Goal: Task Accomplishment & Management: Manage account settings

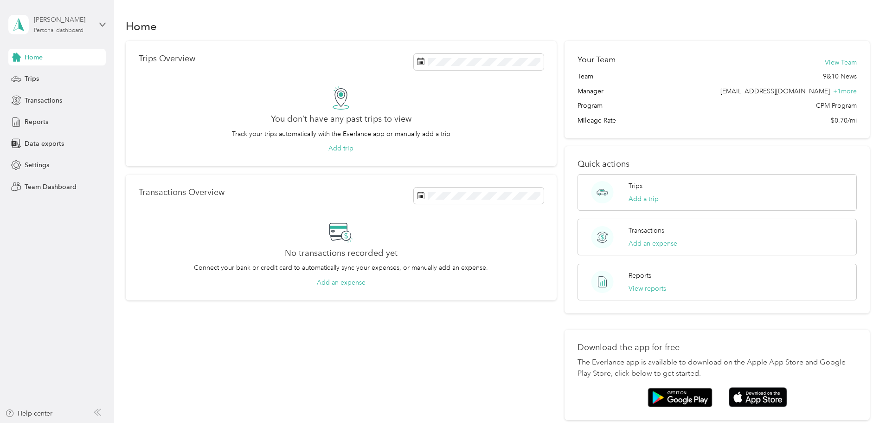
click at [62, 24] on div "[PERSON_NAME]" at bounding box center [63, 20] width 58 height 10
click at [52, 76] on div "Team dashboard" at bounding box center [42, 76] width 50 height 10
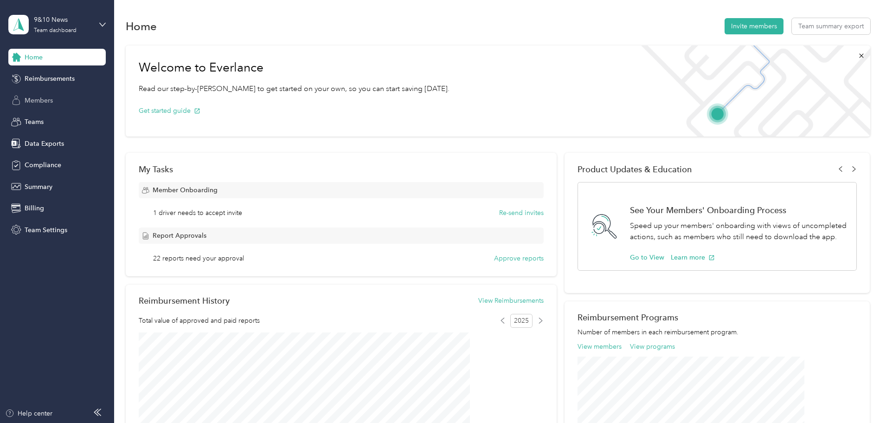
click at [48, 102] on span "Members" at bounding box center [39, 101] width 28 height 10
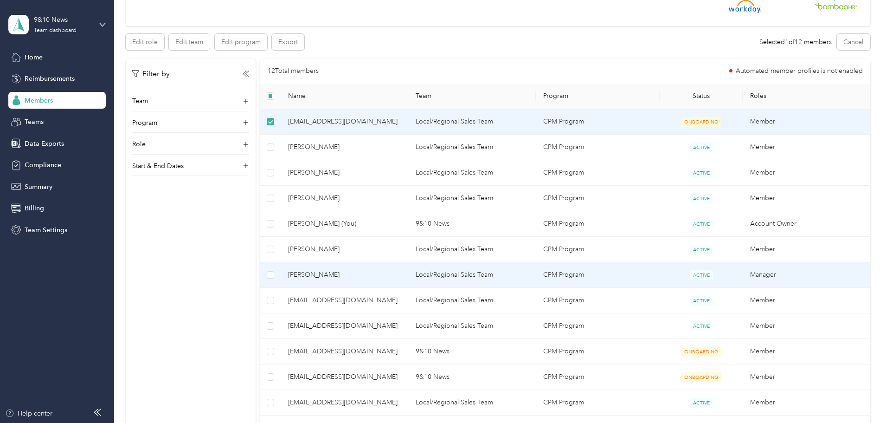
scroll to position [186, 0]
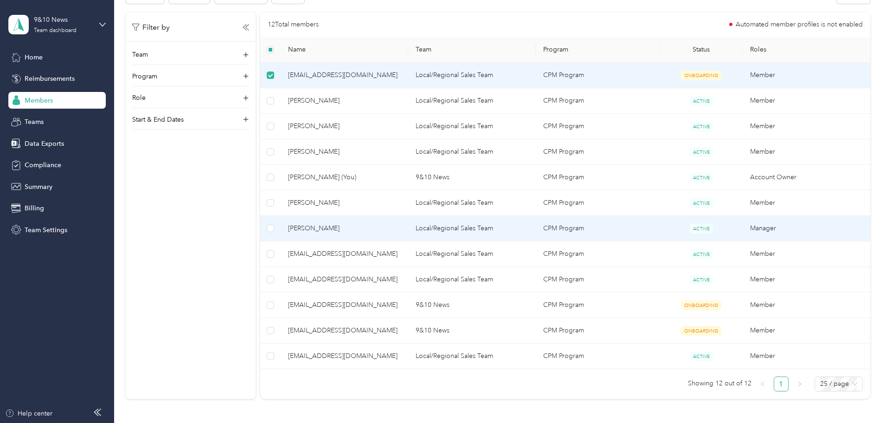
click at [357, 226] on span "[PERSON_NAME]" at bounding box center [344, 228] width 113 height 10
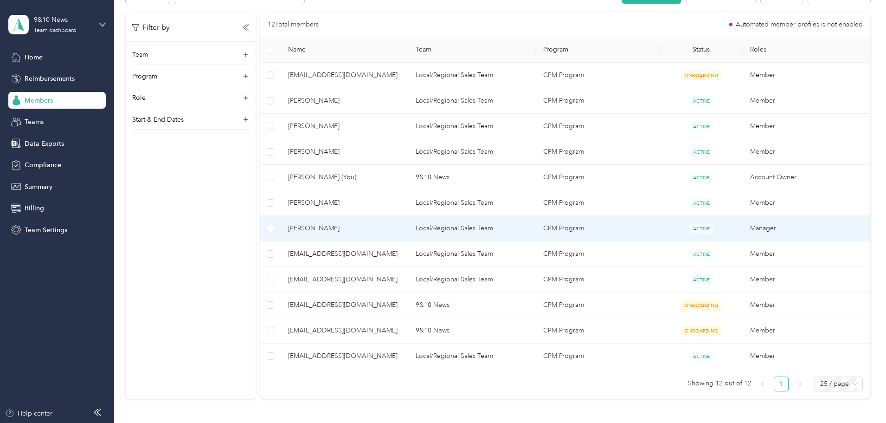
click at [378, 224] on span "[PERSON_NAME]" at bounding box center [344, 228] width 113 height 10
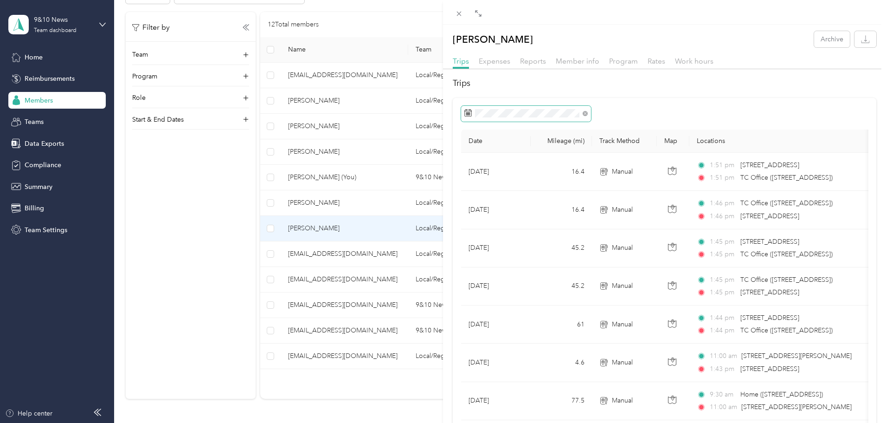
click at [585, 110] on span at bounding box center [585, 113] width 5 height 8
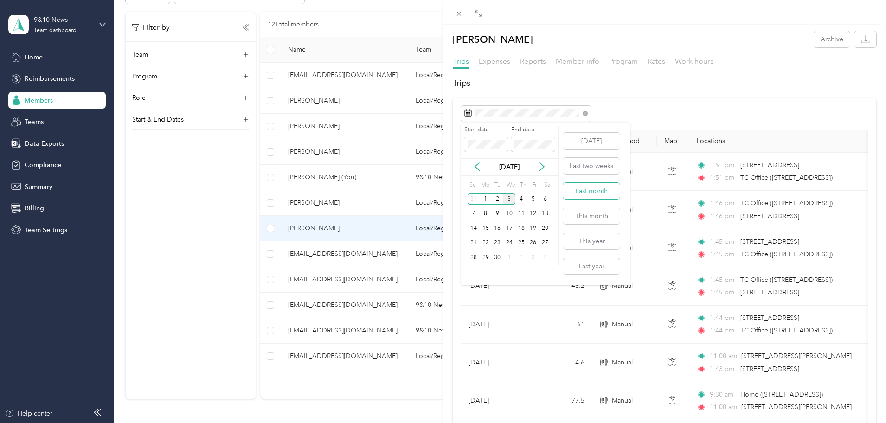
click at [592, 191] on button "Last month" at bounding box center [591, 191] width 57 height 16
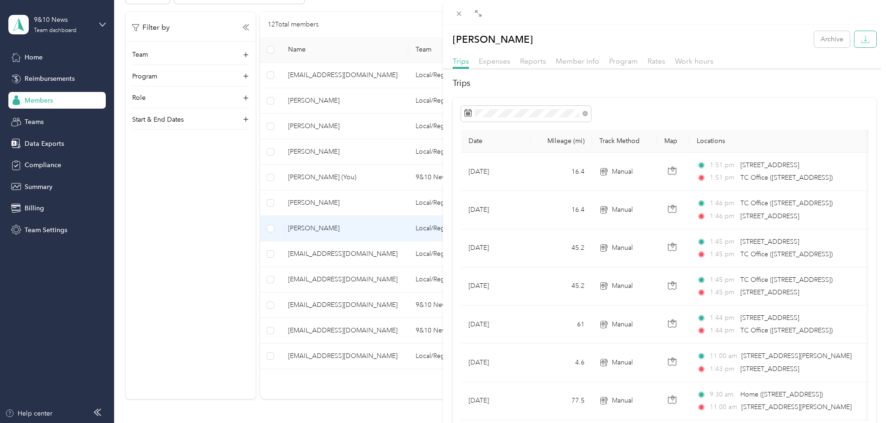
click at [861, 39] on icon "button" at bounding box center [865, 39] width 9 height 9
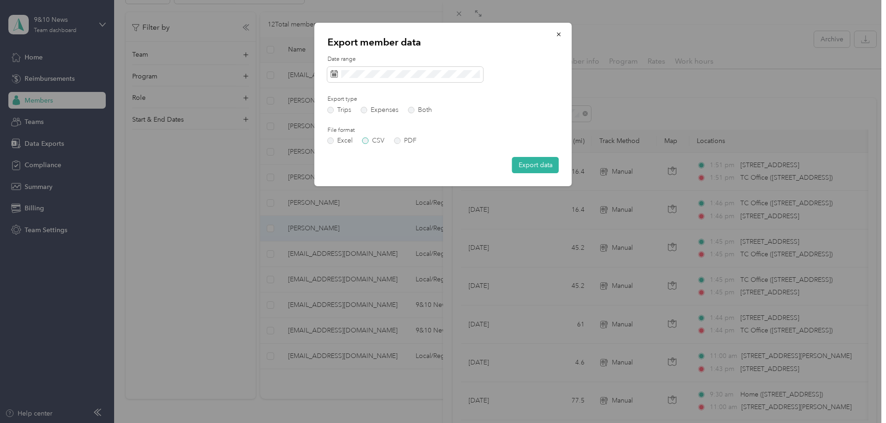
click at [373, 140] on label "CSV" at bounding box center [373, 140] width 22 height 6
click at [337, 145] on div "Date range Export type Trips Expenses Both File format Excel CSV PDF Export data" at bounding box center [444, 114] width 232 height 118
click at [340, 138] on label "Excel" at bounding box center [340, 140] width 25 height 6
click at [537, 162] on button "Export data" at bounding box center [535, 165] width 47 height 16
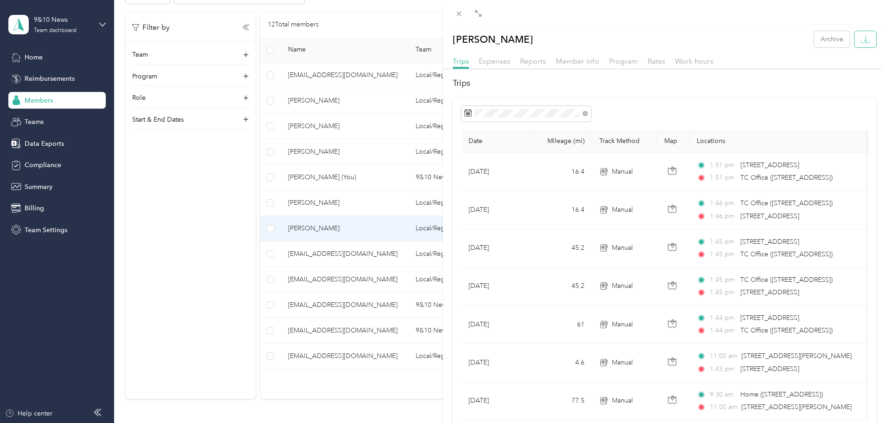
click at [864, 39] on button "button" at bounding box center [866, 39] width 22 height 16
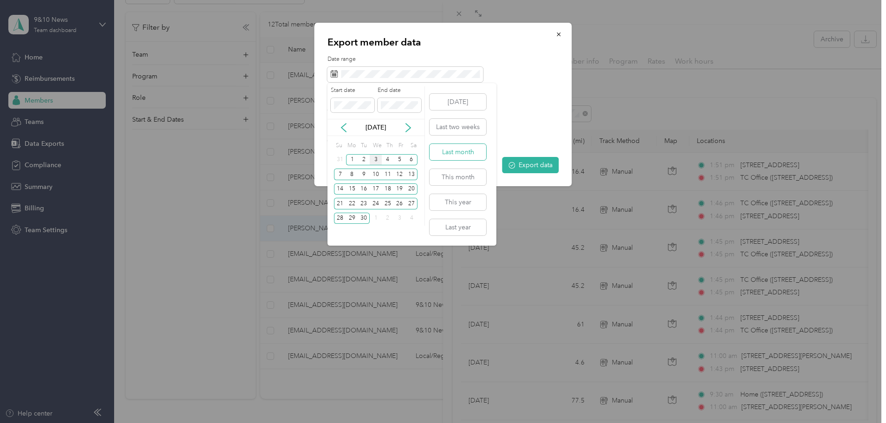
click at [467, 152] on button "Last month" at bounding box center [458, 152] width 57 height 16
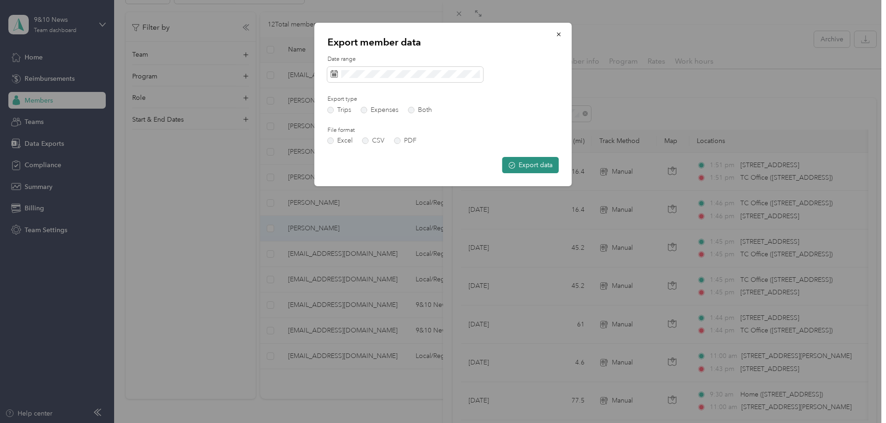
click at [545, 164] on button "Export data" at bounding box center [531, 165] width 57 height 16
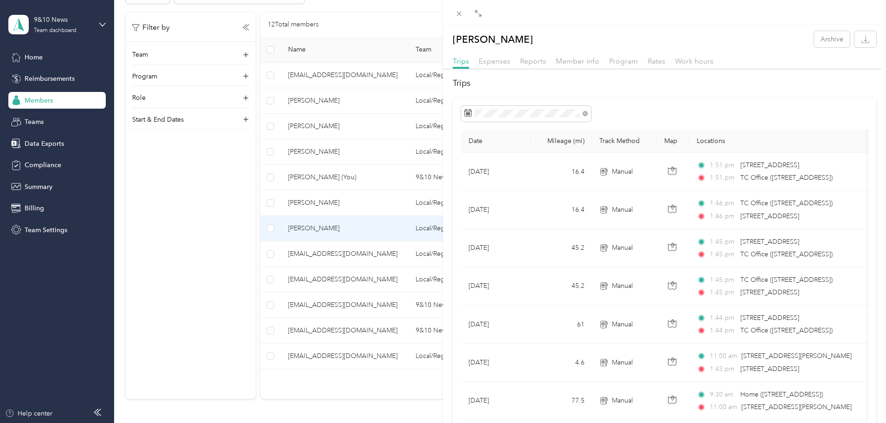
click at [37, 56] on div "[PERSON_NAME] Archive Trips Expenses Reports Member info Program Rates Work hou…" at bounding box center [443, 211] width 886 height 423
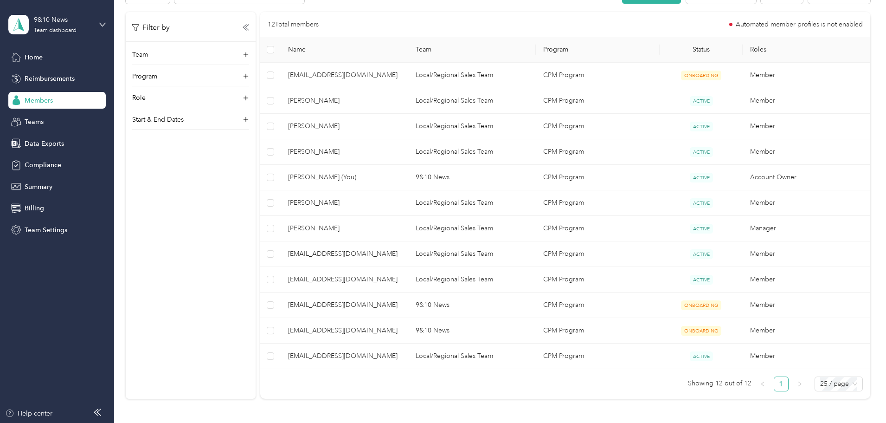
click at [37, 56] on span "Home" at bounding box center [34, 57] width 18 height 10
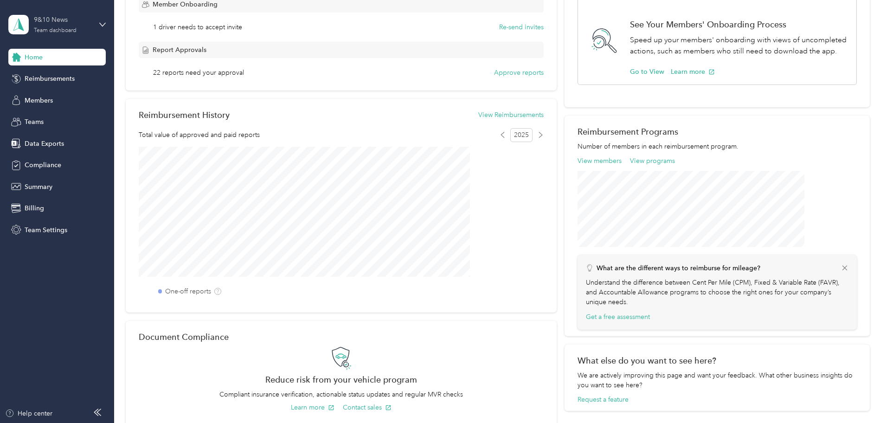
click at [48, 18] on div "9&10 News" at bounding box center [63, 20] width 58 height 10
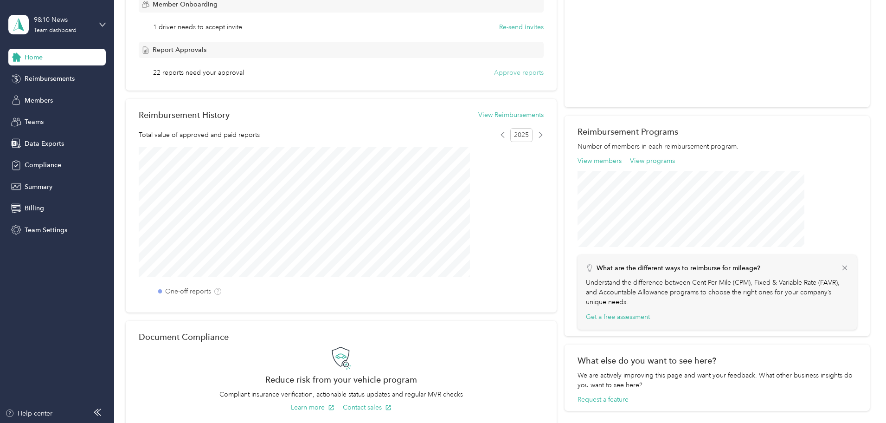
click at [510, 71] on button "Approve reports" at bounding box center [519, 73] width 50 height 10
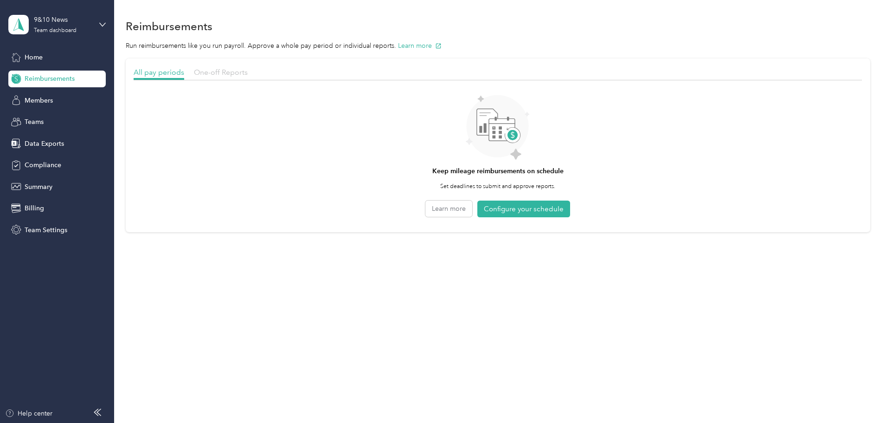
click at [248, 72] on span "One-off Reports" at bounding box center [221, 72] width 54 height 9
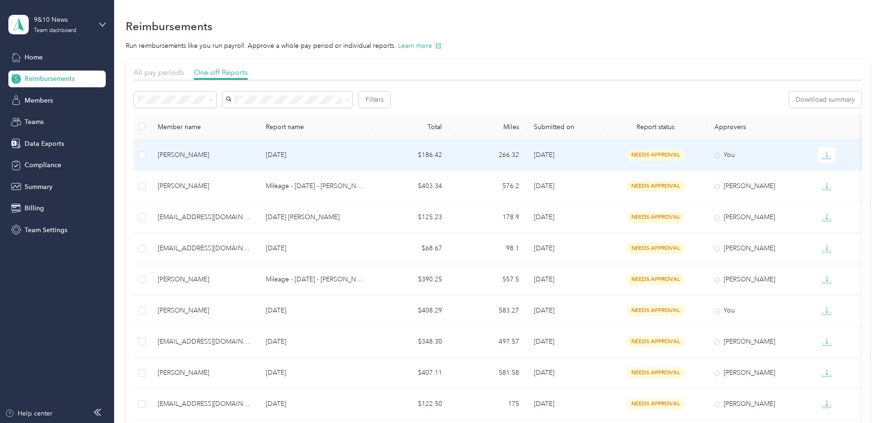
click at [243, 154] on div "[PERSON_NAME]" at bounding box center [204, 155] width 93 height 10
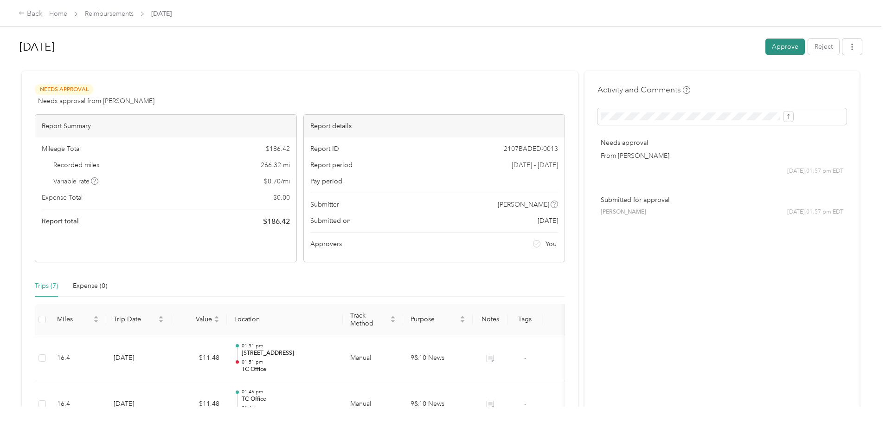
click at [766, 45] on button "Approve" at bounding box center [785, 47] width 39 height 16
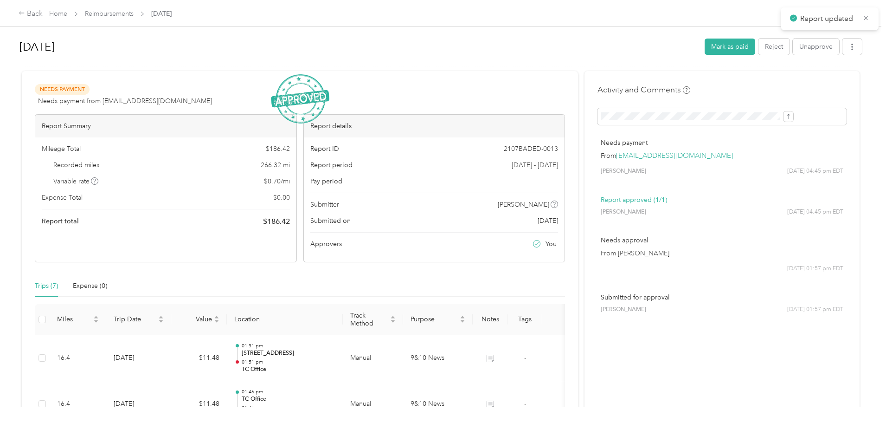
drag, startPoint x: 870, startPoint y: 15, endPoint x: 727, endPoint y: 18, distance: 143.4
click at [871, 15] on div "Report updated" at bounding box center [830, 18] width 98 height 23
